Goal: Find specific page/section: Find specific page/section

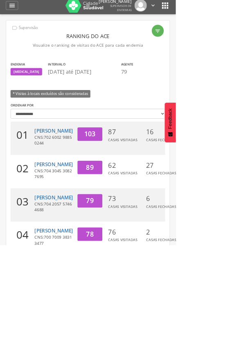
scroll to position [3, 0]
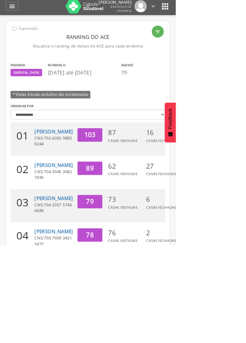
click at [223, 45] on icon "" at bounding box center [221, 45] width 8 height 8
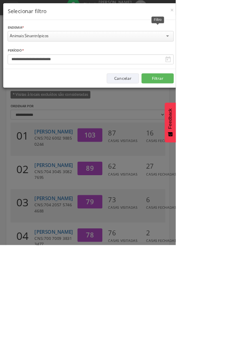
click at [242, 112] on div "**********" at bounding box center [123, 63] width 238 height 119
click at [246, 140] on div "**********" at bounding box center [123, 171] width 246 height 343
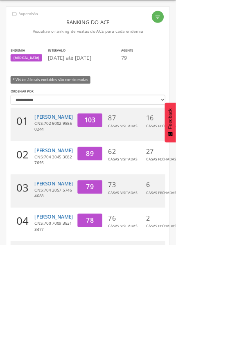
scroll to position [17, 0]
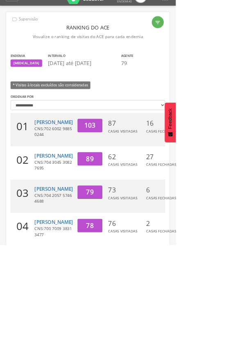
click at [225, 34] on div "" at bounding box center [220, 31] width 17 height 17
type input "**********"
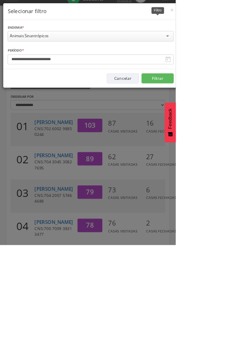
click at [243, 50] on div "Animais Sinantrópicos" at bounding box center [127, 50] width 233 height 15
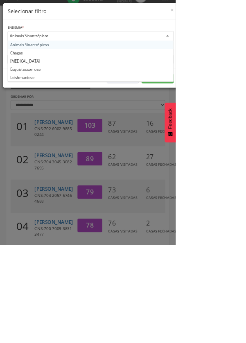
click at [242, 75] on div "**********" at bounding box center [123, 63] width 238 height 119
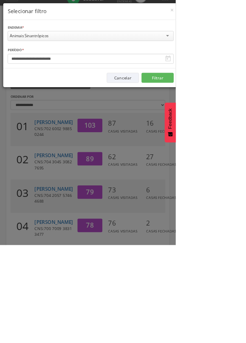
click at [243, 50] on div "Animais Sinantrópicos" at bounding box center [127, 50] width 233 height 14
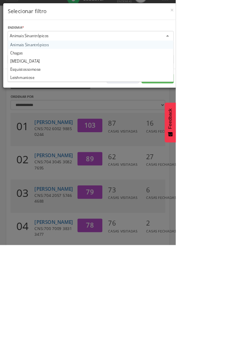
click at [219, 28] on div "**********" at bounding box center [127, 62] width 245 height 68
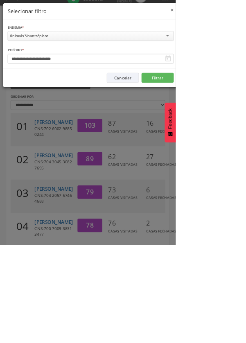
click at [243, 8] on span "×" at bounding box center [240, 13] width 5 height 11
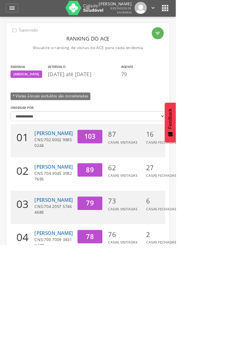
scroll to position [0, 0]
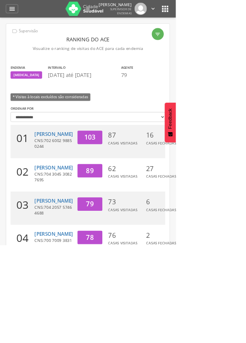
click at [128, 19] on div "" at bounding box center [123, 12] width 10 height 17
click at [144, 17] on div at bounding box center [123, 171] width 246 height 343
click at [150, 17] on link at bounding box center [118, 12] width 65 height 20
click at [121, 20] on img at bounding box center [118, 12] width 53 height 20
click at [124, 16] on img at bounding box center [118, 12] width 53 height 20
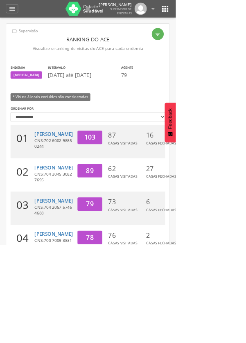
click at [128, 17] on icon "" at bounding box center [123, 12] width 10 height 10
click at [174, 9] on p "[PERSON_NAME]" at bounding box center [161, 7] width 46 height 6
click at [217, 14] on icon "" at bounding box center [214, 12] width 9 height 9
click at [185, 33] on link "Configurações" at bounding box center [186, 29] width 65 height 10
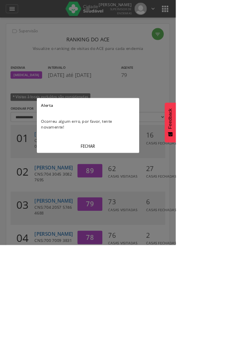
click at [131, 198] on button "FECHAR" at bounding box center [123, 205] width 143 height 18
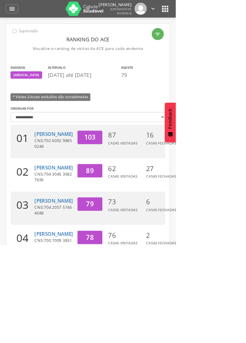
click at [216, 19] on link "" at bounding box center [214, 12] width 9 height 17
click at [186, 30] on link "Configurações" at bounding box center [186, 29] width 65 height 10
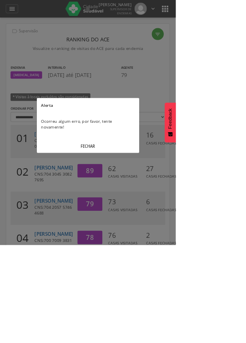
click at [246, 130] on div at bounding box center [123, 171] width 246 height 343
click at [128, 198] on button "FECHAR" at bounding box center [123, 205] width 143 height 18
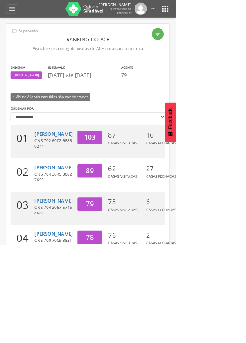
click at [233, 18] on icon "" at bounding box center [231, 12] width 13 height 13
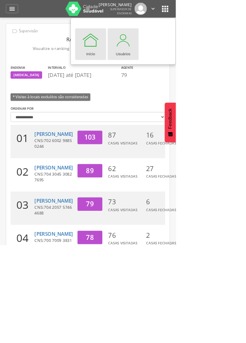
click at [176, 72] on div "Usuários" at bounding box center [172, 73] width 20 height 11
click at [181, 69] on div "Usuários" at bounding box center [172, 73] width 20 height 11
click at [171, 56] on div at bounding box center [172, 56] width 25 height 25
click at [174, 66] on div at bounding box center [172, 56] width 25 height 25
